Goal: Task Accomplishment & Management: Use online tool/utility

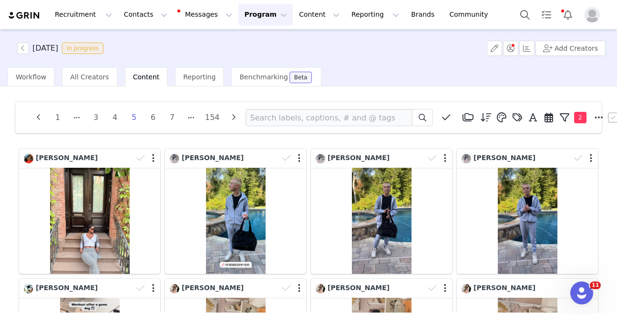
scroll to position [282, 0]
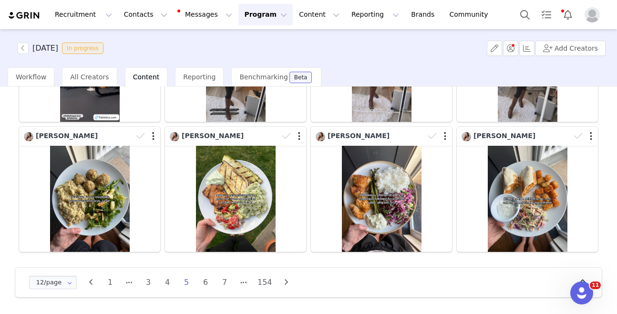
click at [204, 289] on div "12/page 12/page 24/page 36/page 48/page 1 3 4 5 6 7 154" at bounding box center [163, 281] width 272 height 15
click at [208, 284] on li "6" at bounding box center [206, 281] width 14 height 13
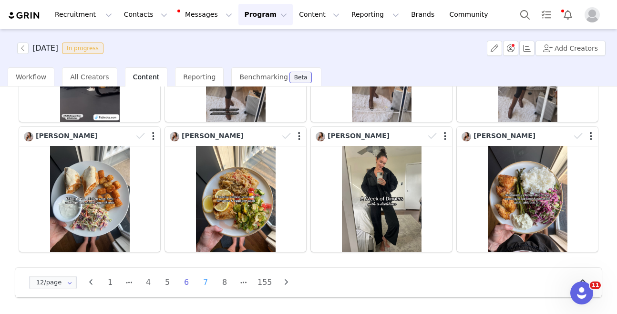
click at [205, 282] on li "7" at bounding box center [206, 281] width 14 height 13
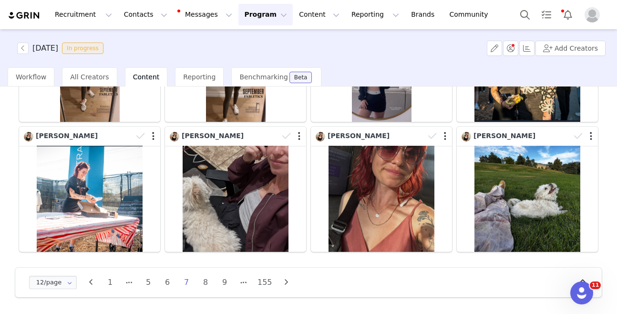
drag, startPoint x: 202, startPoint y: 284, endPoint x: 206, endPoint y: 280, distance: 5.4
click at [202, 284] on li "8" at bounding box center [206, 281] width 14 height 13
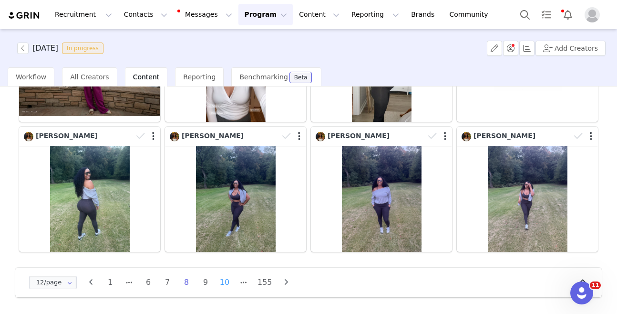
click at [228, 286] on li "10" at bounding box center [225, 281] width 14 height 13
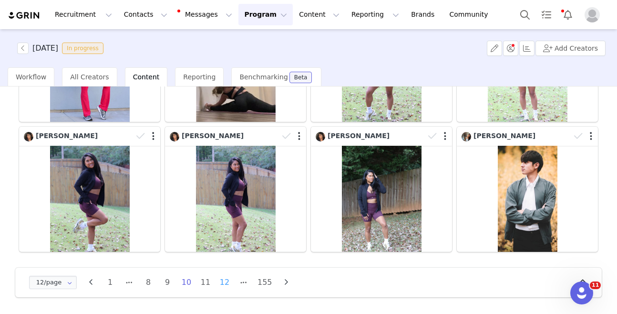
click at [230, 282] on li "12" at bounding box center [225, 281] width 14 height 13
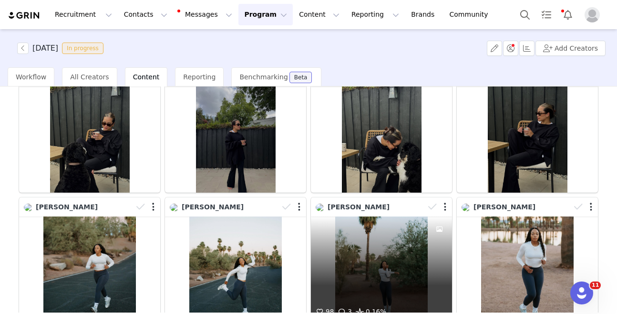
scroll to position [212, 0]
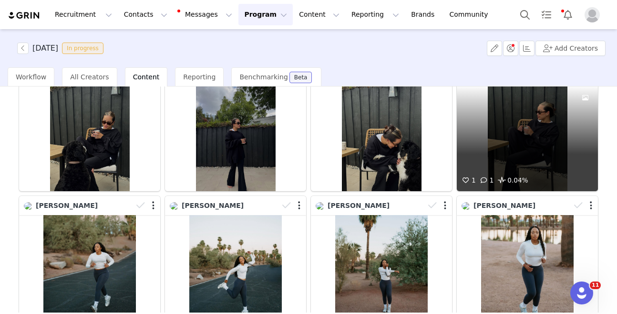
click at [503, 150] on div "1 1 0.04%" at bounding box center [527, 138] width 141 height 106
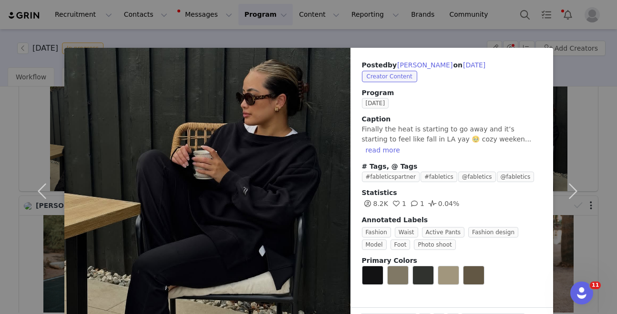
scroll to position [32, 0]
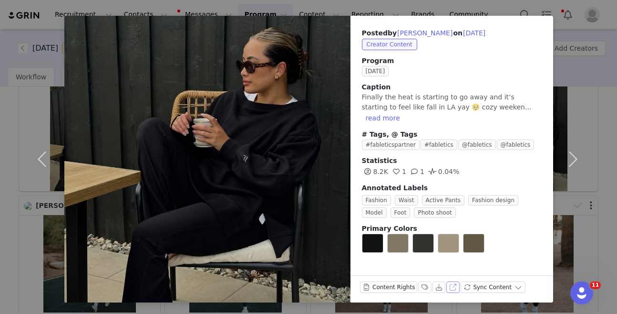
click at [453, 289] on button "View on Instagram" at bounding box center [453, 286] width 13 height 11
click at [597, 94] on div "Posted by [PERSON_NAME] on [DATE] Creator Content Program [DATE] Caption Finall…" at bounding box center [308, 157] width 617 height 314
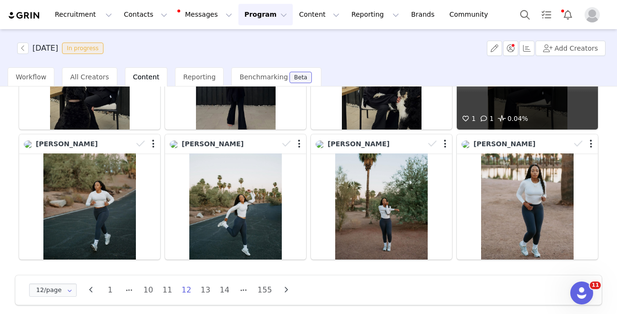
scroll to position [282, 0]
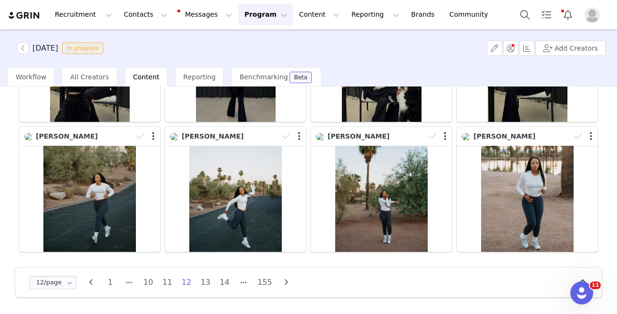
drag, startPoint x: 206, startPoint y: 284, endPoint x: 205, endPoint y: 279, distance: 5.7
click at [206, 284] on li "13" at bounding box center [206, 281] width 14 height 13
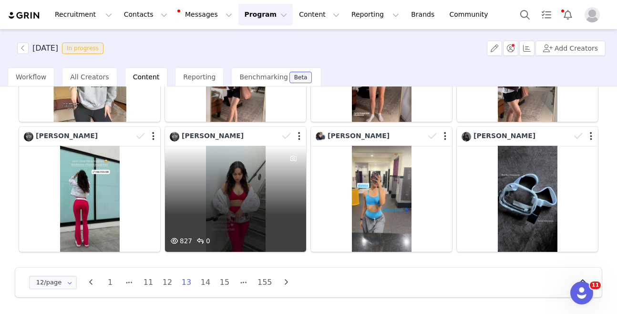
click at [212, 212] on div "827 0" at bounding box center [235, 199] width 141 height 106
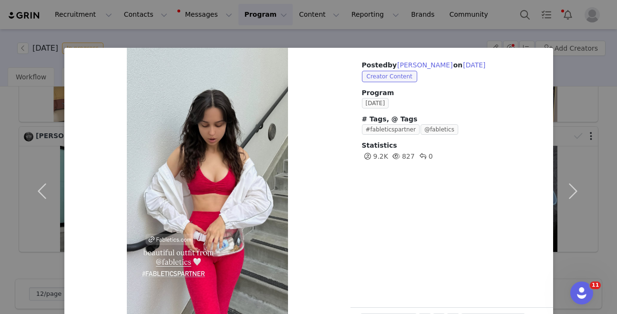
scroll to position [32, 0]
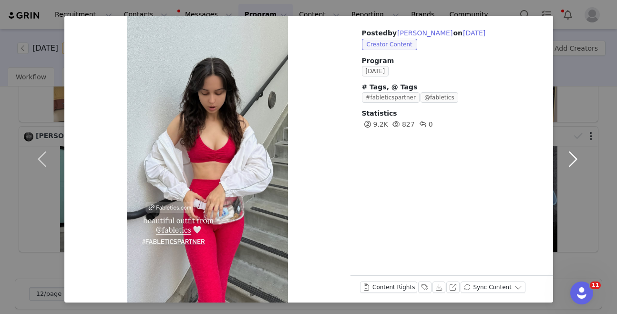
click at [591, 189] on button "button" at bounding box center [574, 159] width 40 height 286
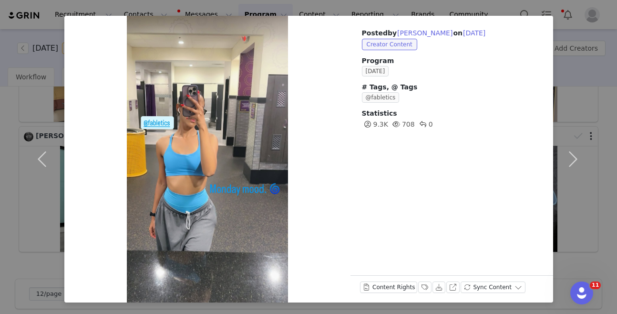
click at [601, 189] on div "Posted by [PERSON_NAME] on [DATE] Creator Content Program [DATE] # Tags, @ Tags…" at bounding box center [308, 157] width 617 height 314
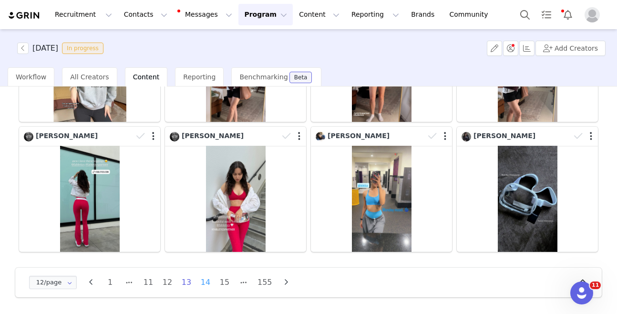
click at [204, 283] on li "14" at bounding box center [206, 281] width 14 height 13
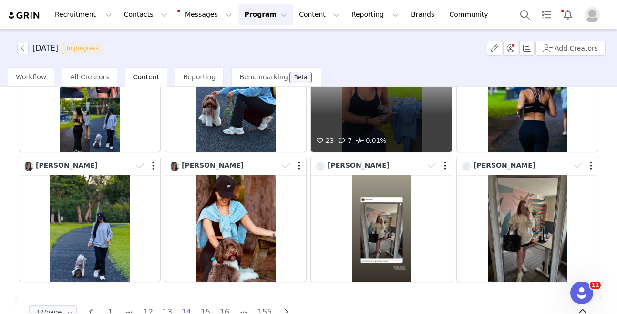
scroll to position [282, 0]
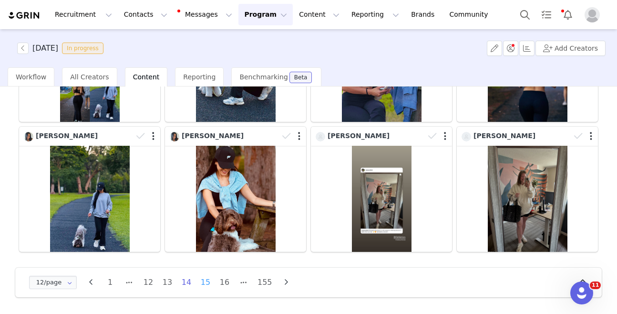
click at [207, 278] on li "15" at bounding box center [206, 281] width 14 height 13
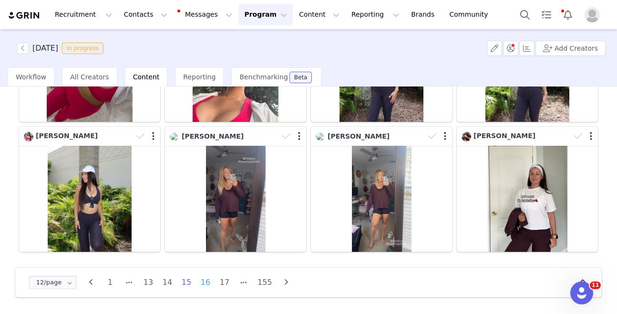
click at [209, 282] on li "16" at bounding box center [206, 281] width 14 height 13
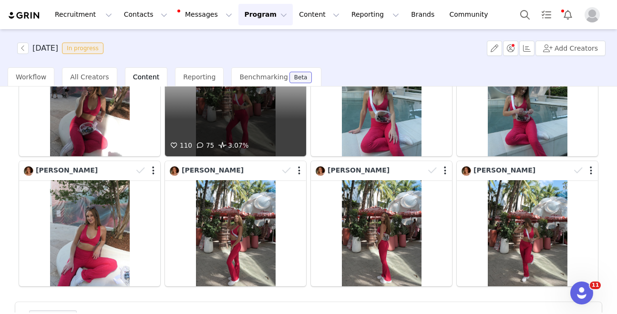
scroll to position [266, 0]
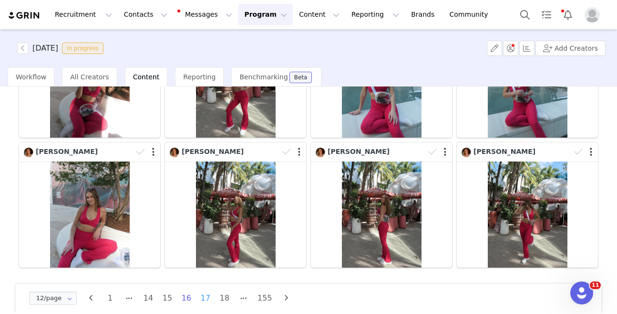
click at [209, 296] on li "17" at bounding box center [206, 297] width 14 height 13
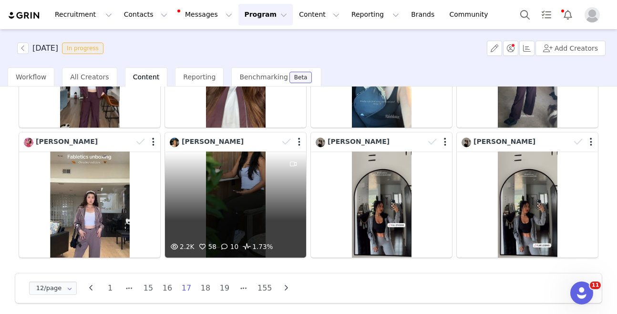
scroll to position [282, 0]
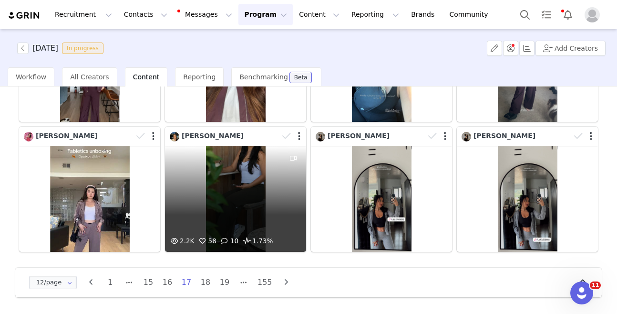
click at [241, 207] on div "2.2K 58 10 1.73%" at bounding box center [235, 199] width 141 height 106
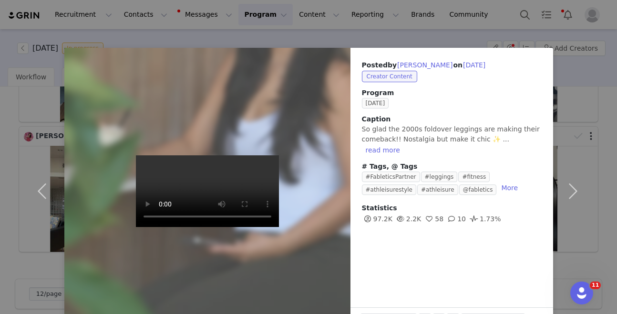
click at [16, 214] on div "Posted by [PERSON_NAME] on [DATE] Creator Content Program [DATE] Caption So gla…" at bounding box center [308, 157] width 617 height 314
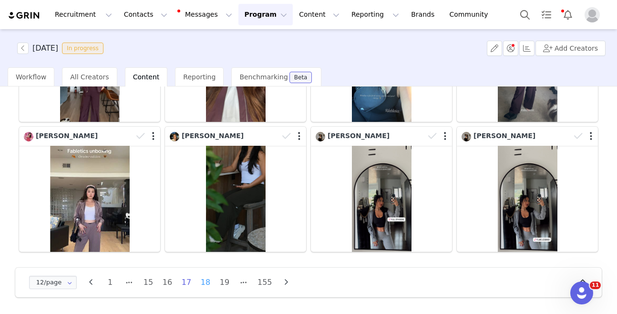
click at [208, 277] on li "18" at bounding box center [206, 281] width 14 height 13
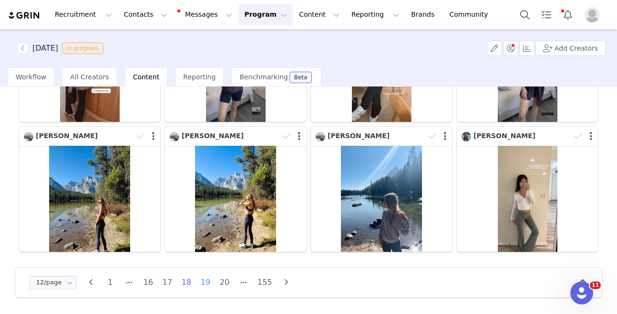
scroll to position [0, 0]
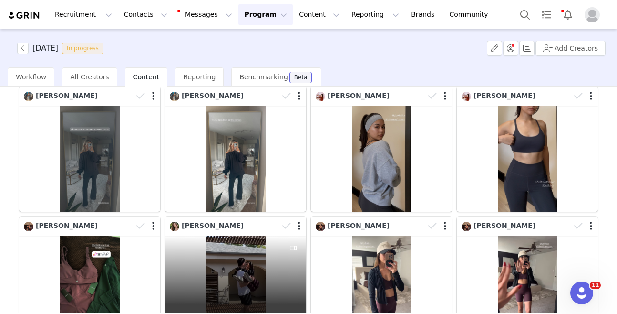
scroll to position [282, 0]
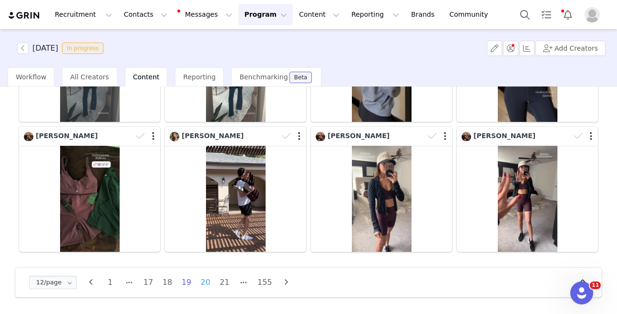
click at [206, 282] on li "20" at bounding box center [206, 281] width 14 height 13
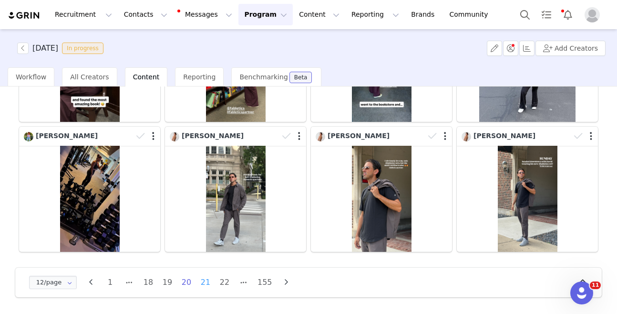
click at [206, 282] on li "21" at bounding box center [206, 281] width 14 height 13
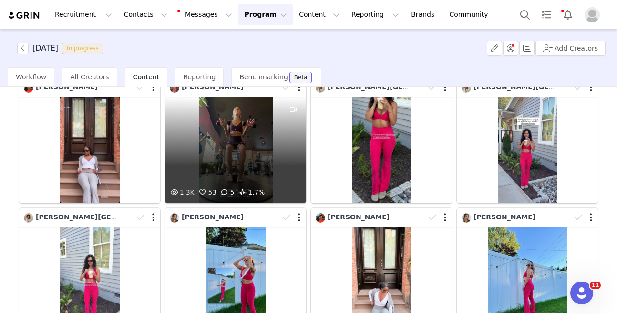
scroll to position [74, 0]
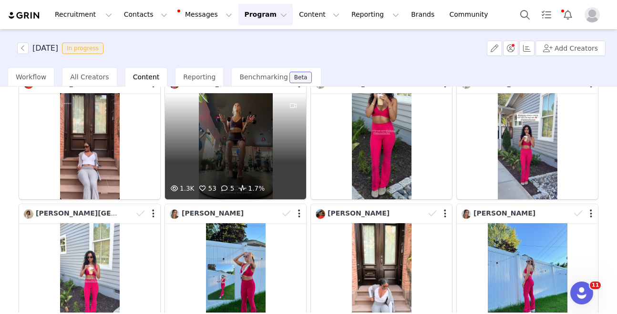
click at [218, 124] on div "1.3K 53 5 1.7%" at bounding box center [235, 146] width 141 height 106
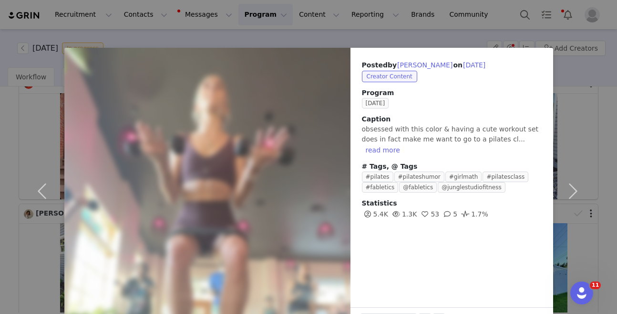
scroll to position [32, 0]
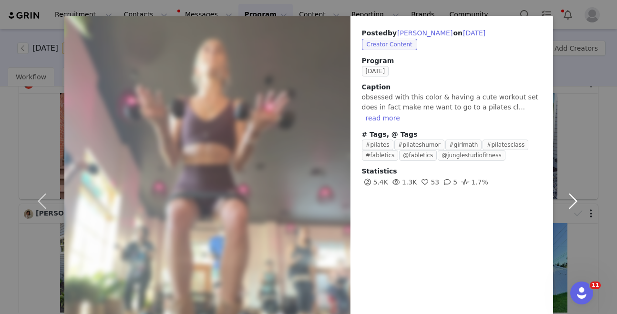
click at [587, 205] on button "button" at bounding box center [574, 201] width 40 height 370
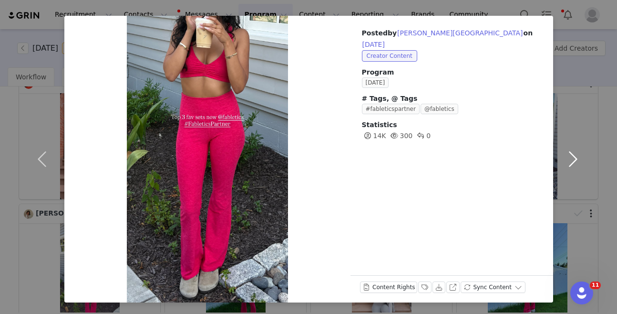
scroll to position [0, 0]
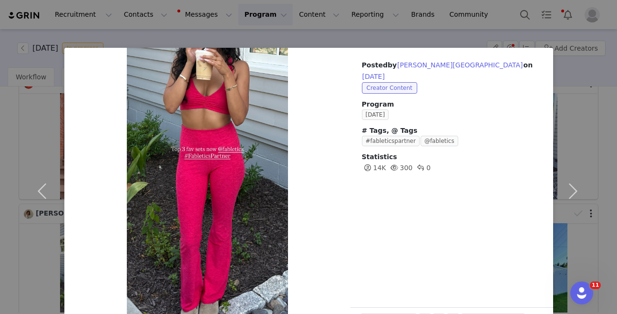
click at [594, 211] on div "Posted by [PERSON_NAME] on [DATE] Creator Content Program [DATE] # Tags, @ Tags…" at bounding box center [308, 157] width 617 height 314
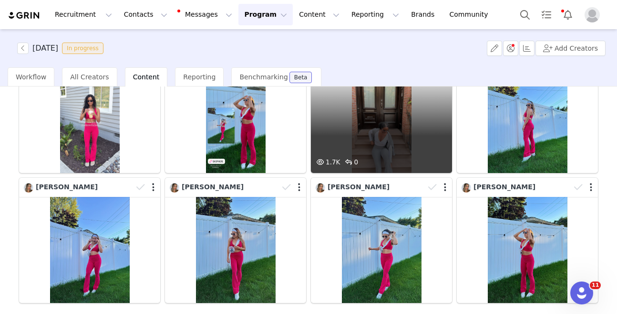
scroll to position [282, 0]
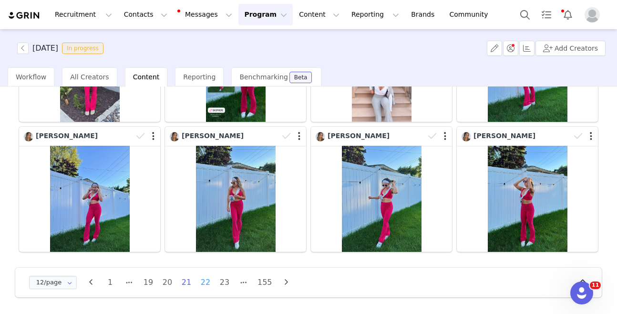
click at [206, 284] on li "22" at bounding box center [206, 281] width 14 height 13
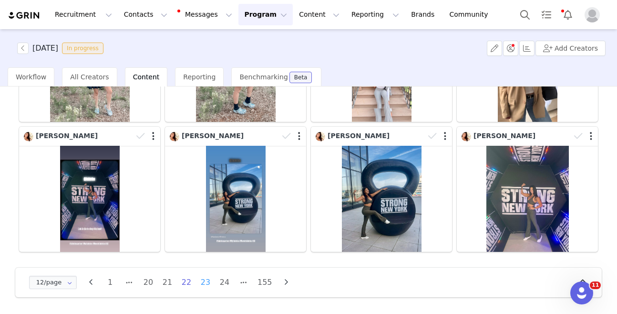
click at [206, 288] on li "23" at bounding box center [206, 281] width 14 height 13
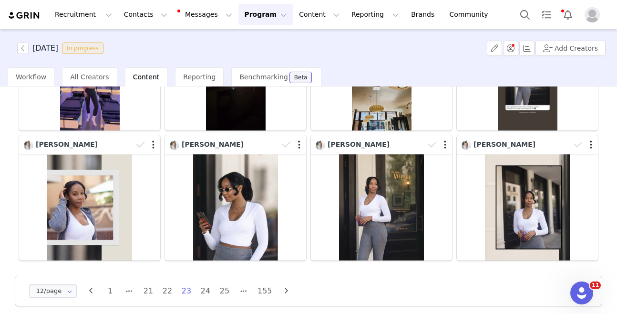
scroll to position [276, 0]
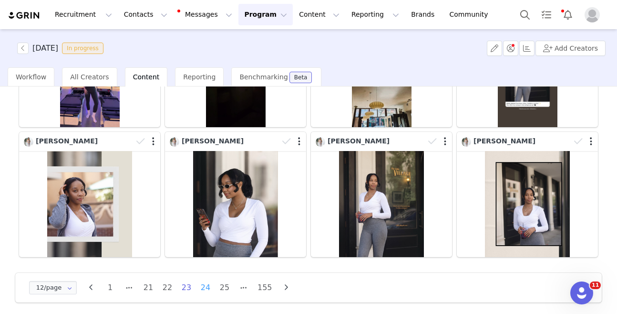
click at [206, 287] on li "24" at bounding box center [206, 287] width 14 height 13
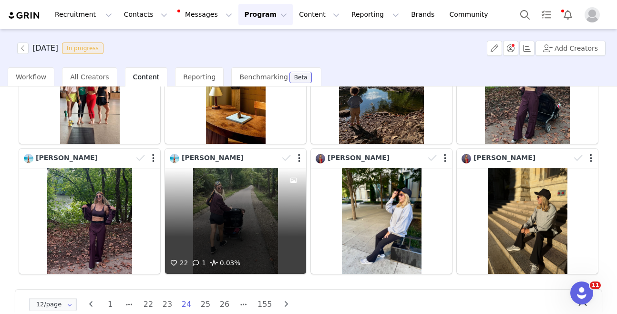
scroll to position [261, 0]
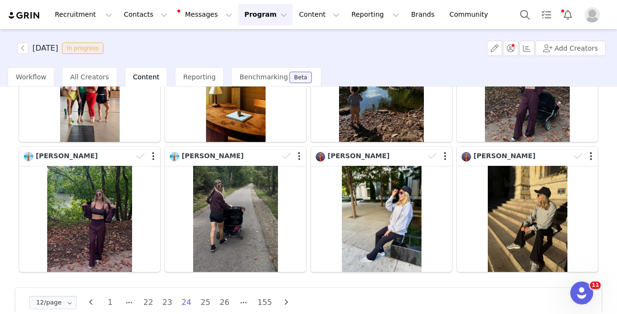
click at [208, 300] on li "25" at bounding box center [206, 301] width 14 height 13
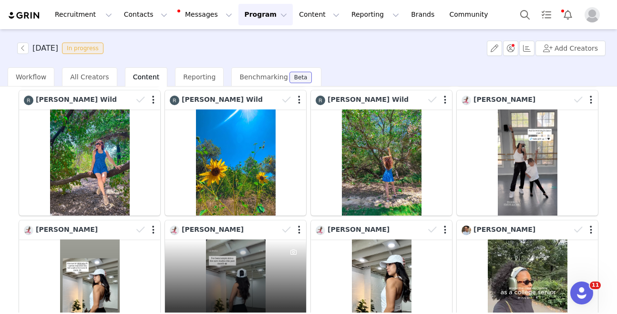
scroll to position [282, 0]
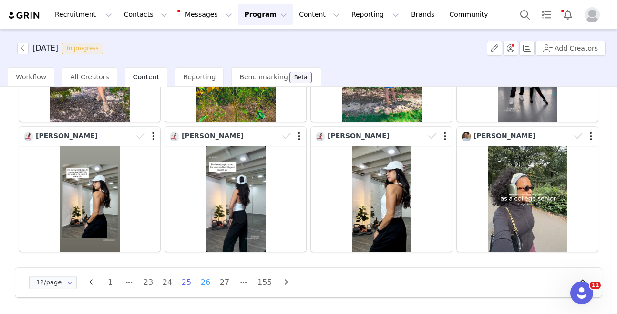
click at [209, 282] on li "26" at bounding box center [206, 281] width 14 height 13
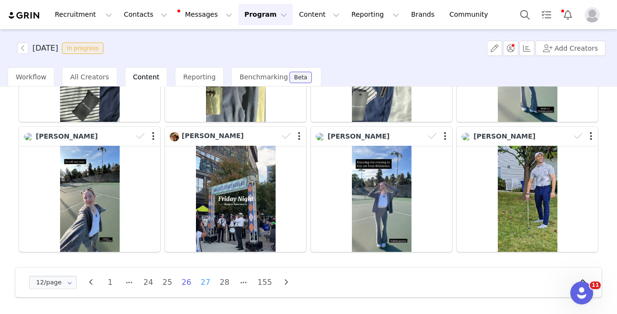
click at [209, 284] on li "27" at bounding box center [206, 281] width 14 height 13
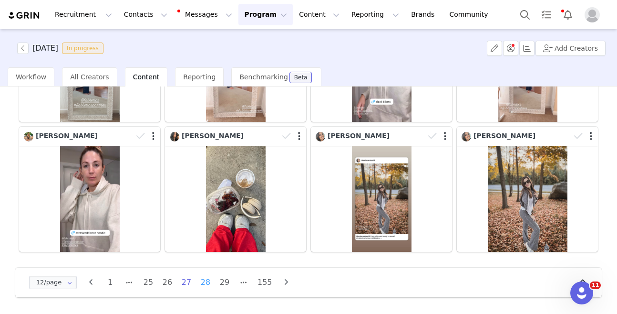
click at [209, 284] on li "28" at bounding box center [206, 281] width 14 height 13
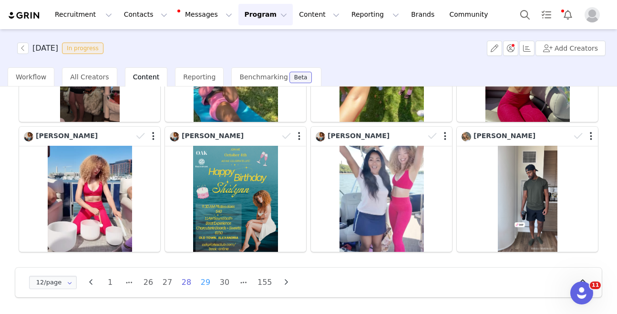
click at [204, 284] on li "29" at bounding box center [206, 281] width 14 height 13
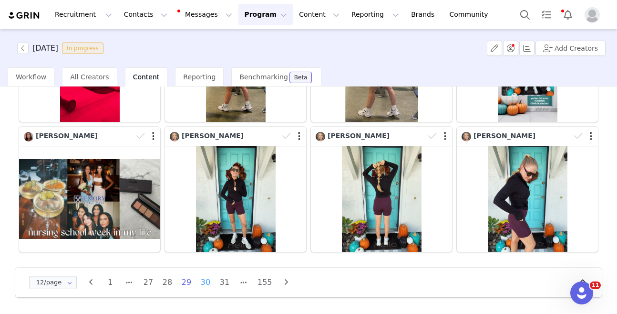
click at [201, 283] on li "30" at bounding box center [206, 281] width 14 height 13
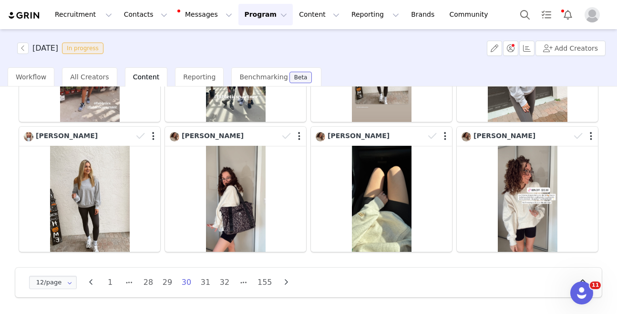
click at [208, 287] on li "31" at bounding box center [206, 281] width 14 height 13
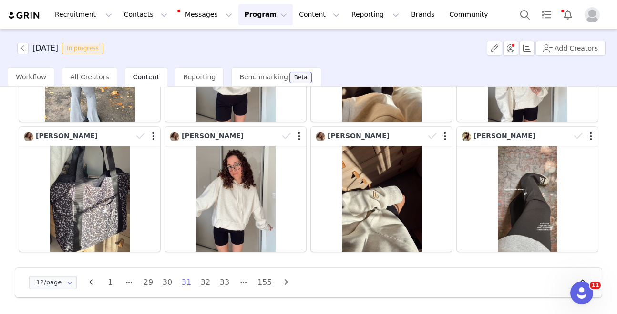
click at [209, 288] on li "32" at bounding box center [206, 281] width 14 height 13
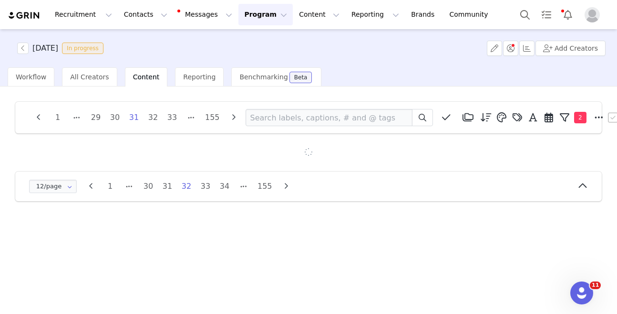
scroll to position [0, 0]
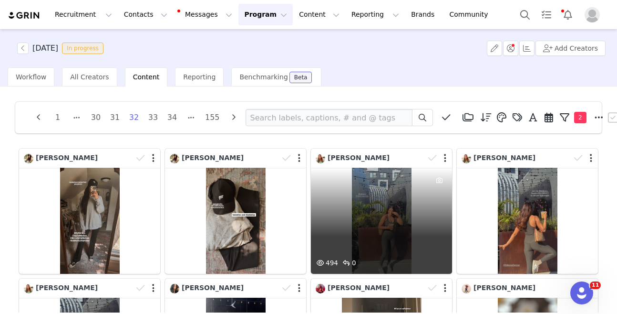
click at [333, 230] on div "494 0" at bounding box center [381, 220] width 141 height 106
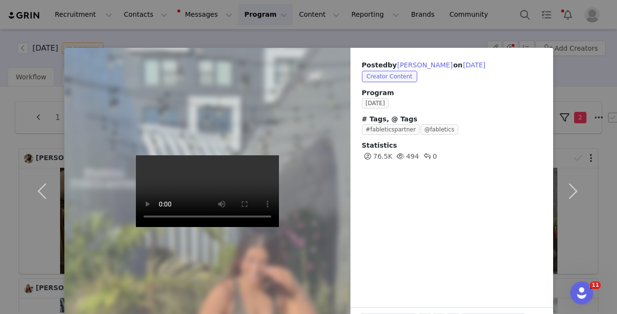
click at [20, 149] on div "Posted by [PERSON_NAME] on [DATE] Creator Content Program [DATE] # Tags, @ Tags…" at bounding box center [308, 157] width 617 height 314
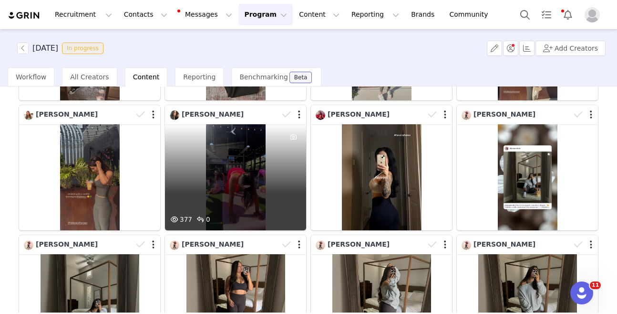
scroll to position [282, 0]
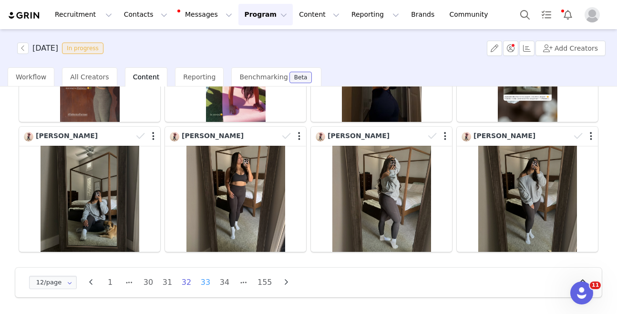
click at [210, 279] on li "33" at bounding box center [206, 281] width 14 height 13
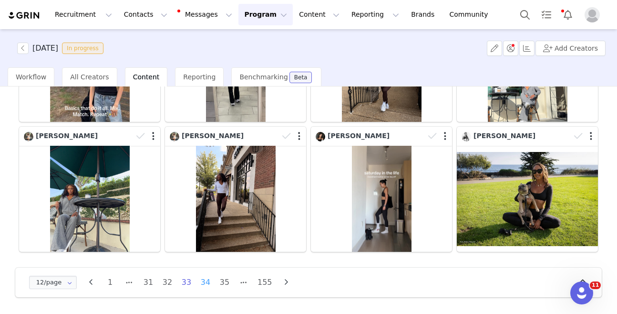
click at [210, 280] on li "34" at bounding box center [206, 281] width 14 height 13
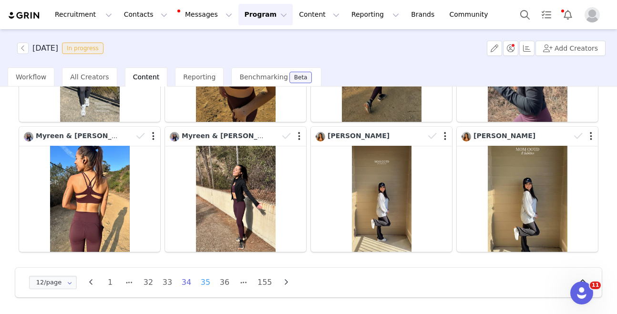
click at [207, 282] on li "35" at bounding box center [206, 281] width 14 height 13
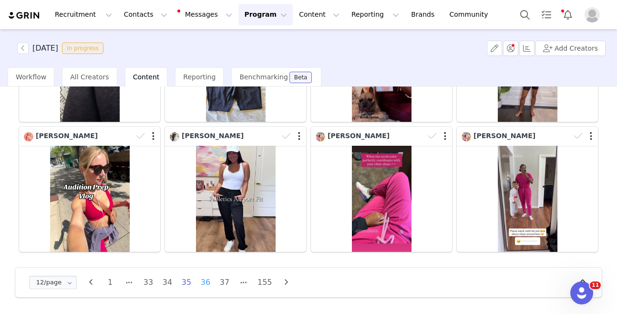
click at [205, 282] on li "36" at bounding box center [206, 281] width 14 height 13
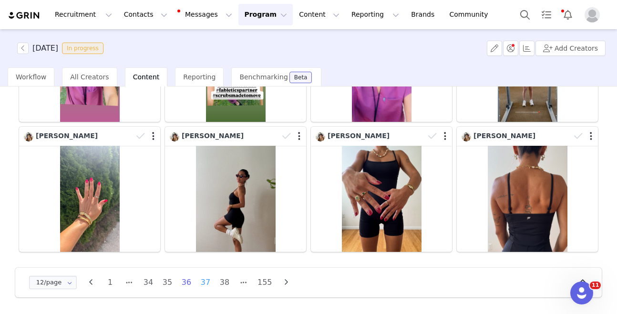
click at [205, 284] on li "37" at bounding box center [206, 281] width 14 height 13
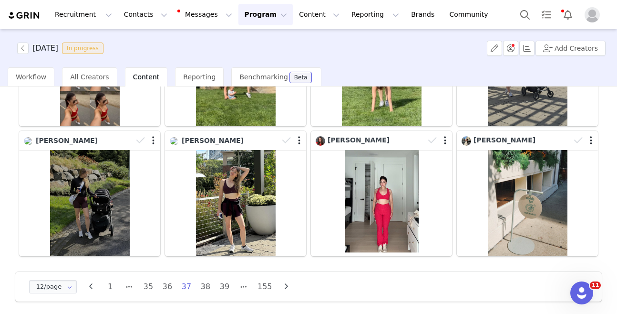
scroll to position [281, 0]
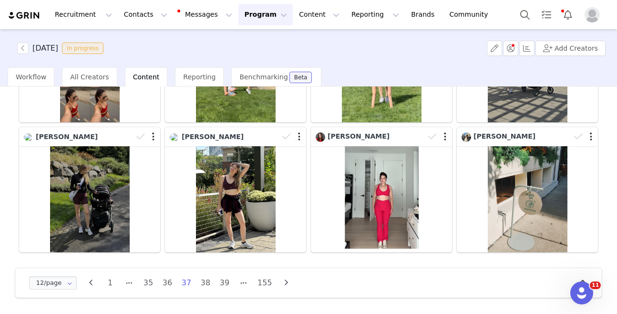
click at [203, 283] on li "38" at bounding box center [206, 282] width 14 height 13
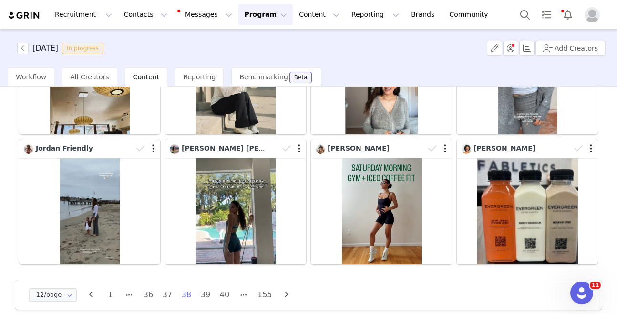
scroll to position [282, 0]
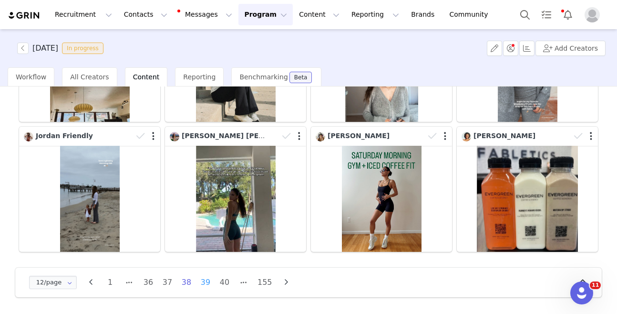
click at [208, 286] on li "39" at bounding box center [206, 281] width 14 height 13
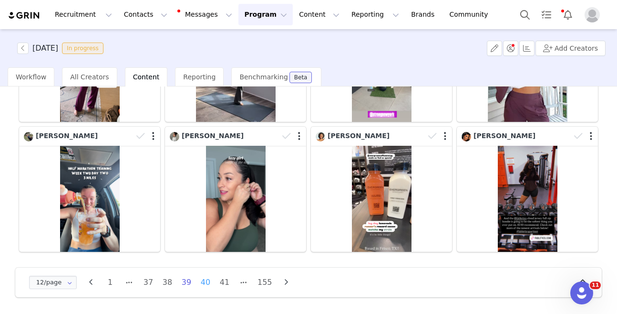
click at [205, 281] on li "40" at bounding box center [206, 281] width 14 height 13
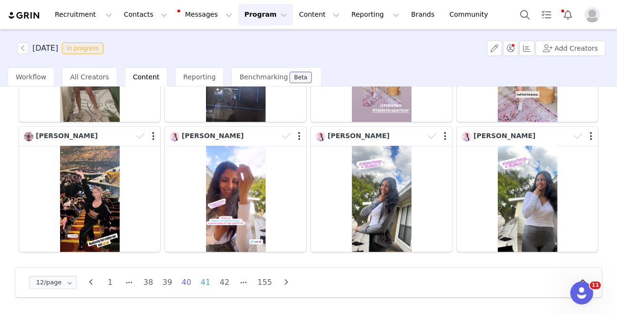
click at [200, 285] on li "41" at bounding box center [206, 281] width 14 height 13
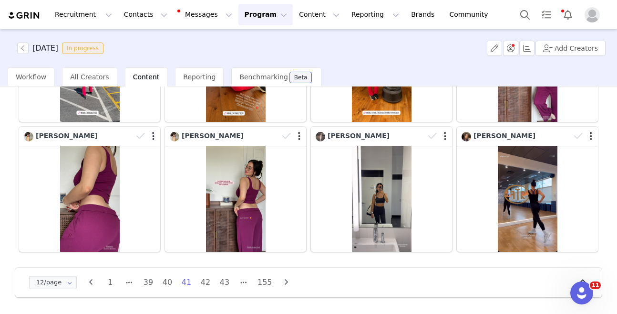
click at [212, 285] on li "42" at bounding box center [206, 281] width 14 height 13
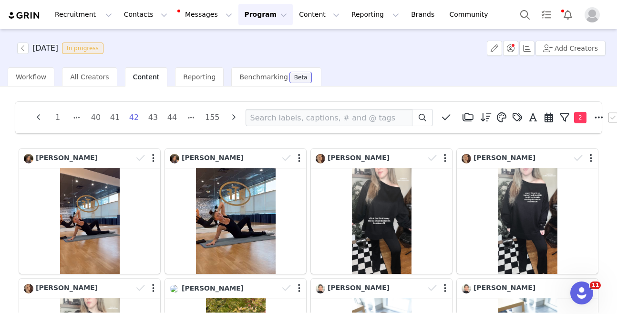
click at [309, 219] on div "[PERSON_NAME]" at bounding box center [382, 211] width 146 height 130
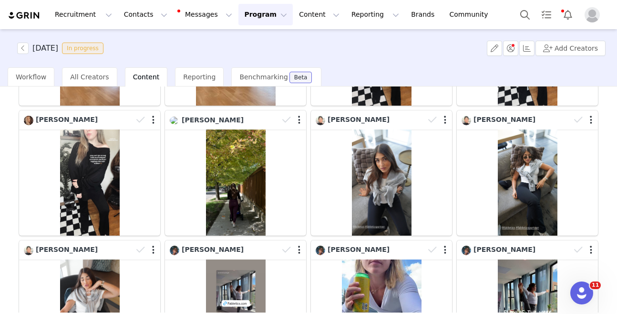
scroll to position [282, 0]
